Goal: Transaction & Acquisition: Purchase product/service

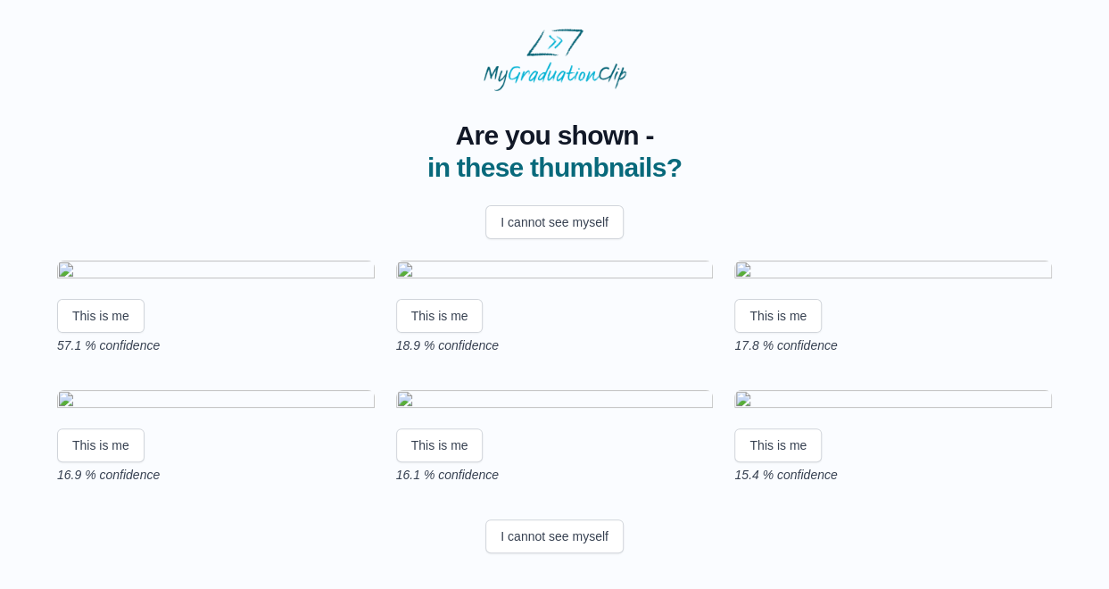
scroll to position [127, 0]
click at [102, 333] on button "This is me" at bounding box center [100, 316] width 87 height 34
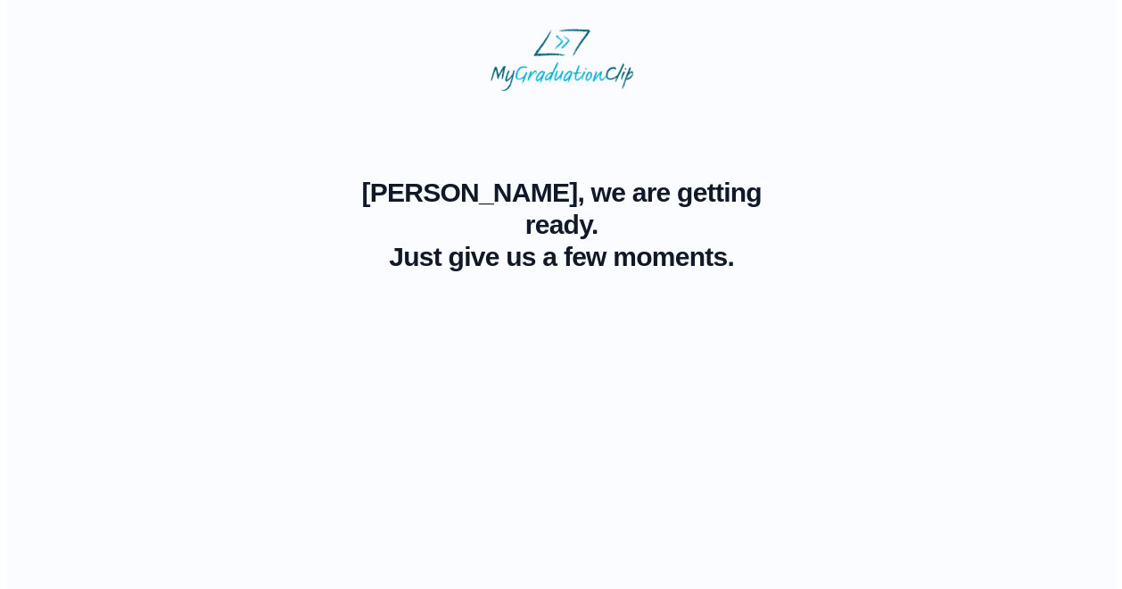
scroll to position [0, 0]
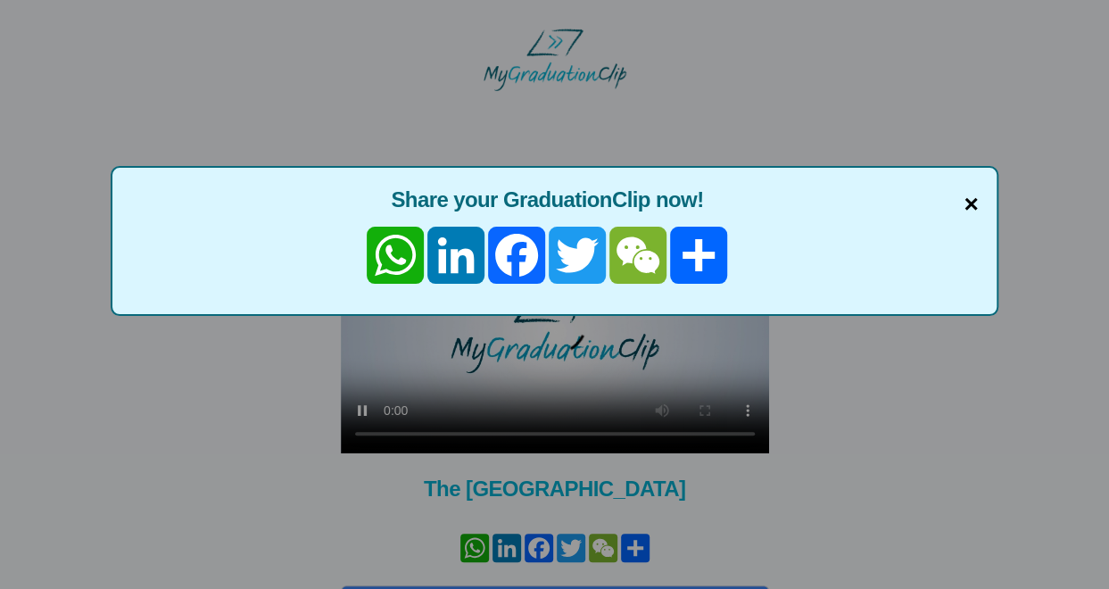
click at [971, 199] on span "×" at bounding box center [970, 204] width 14 height 37
